Goal: Use online tool/utility

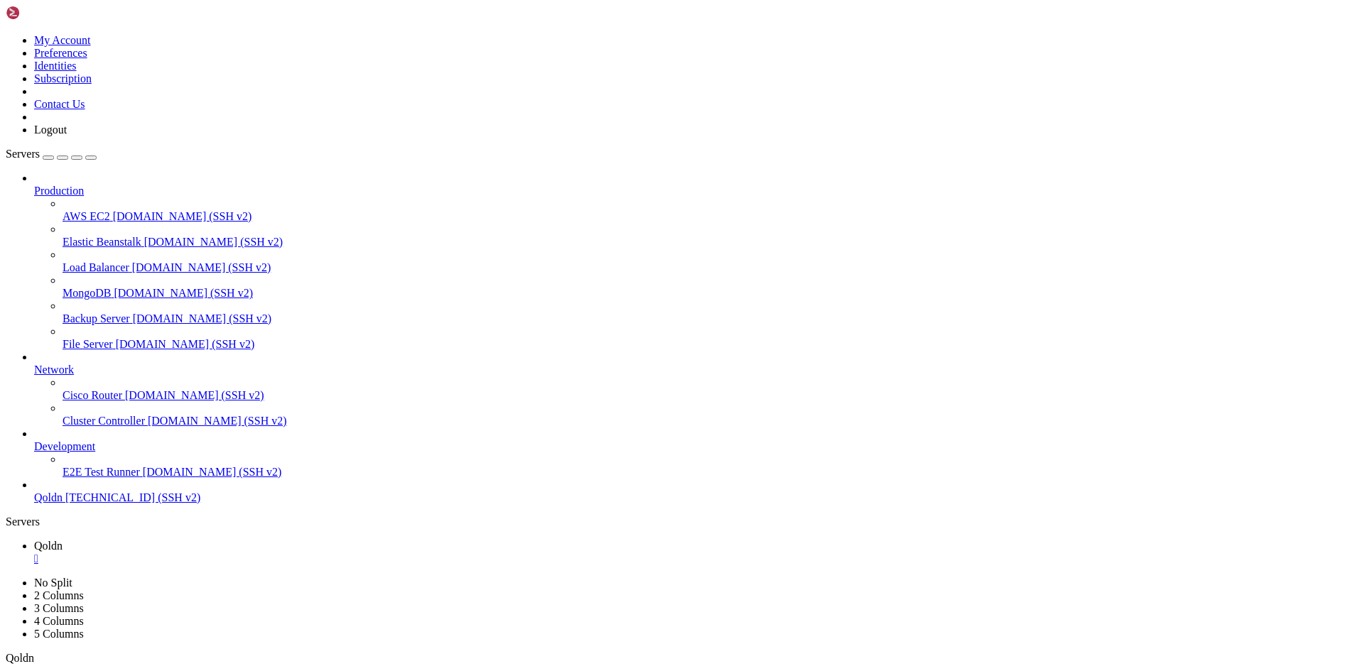
scroll to position [652, 0]
drag, startPoint x: 285, startPoint y: 1408, endPoint x: 92, endPoint y: 1337, distance: 206.7
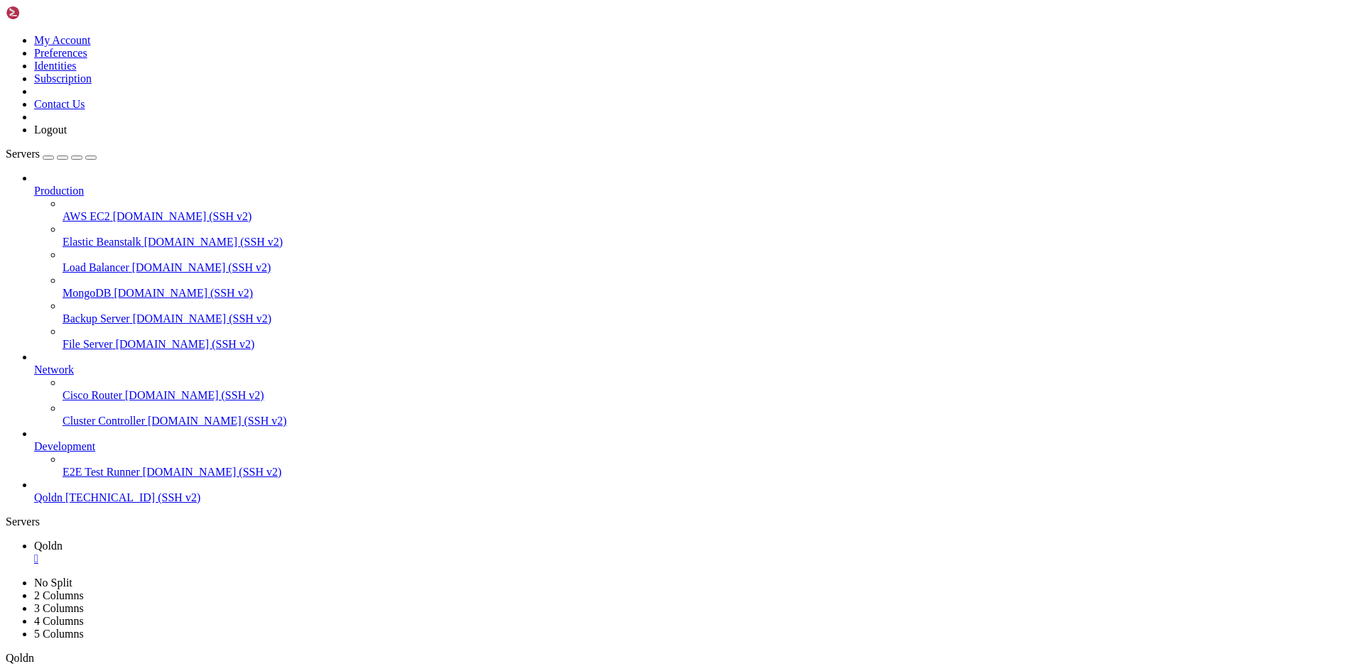
drag, startPoint x: 73, startPoint y: 1348, endPoint x: 276, endPoint y: 1346, distance: 203.1
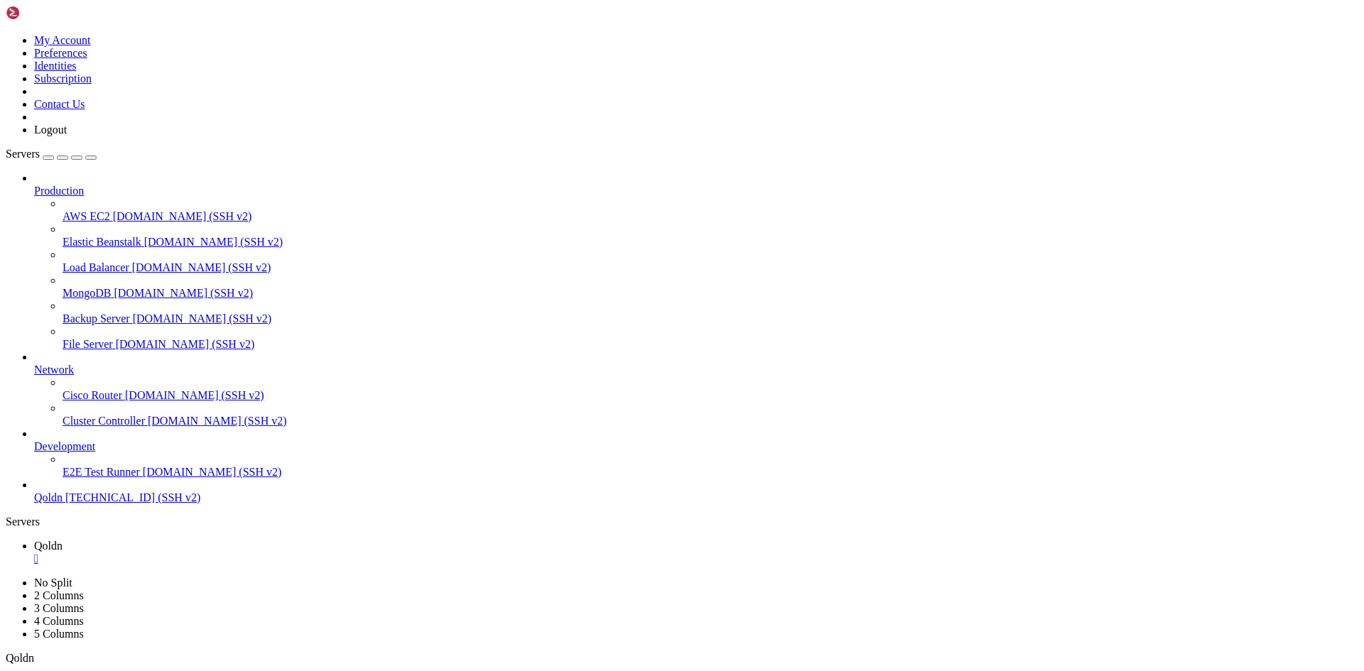
copy x-row "Received HTTP/0.9 when not allowed"
